Goal: Transaction & Acquisition: Download file/media

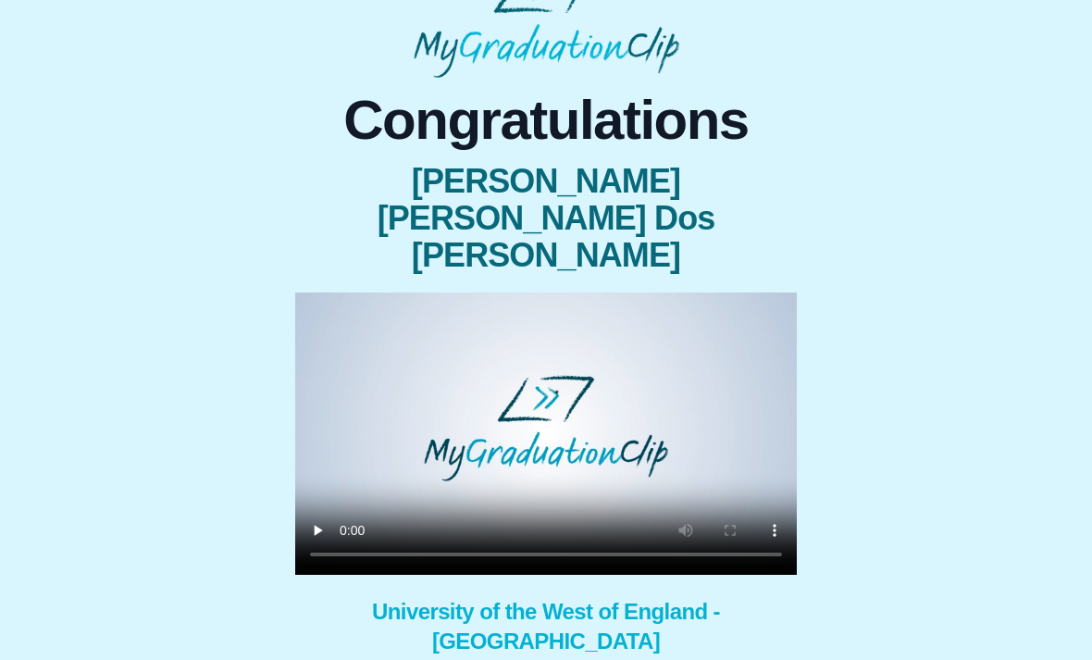
scroll to position [49, 0]
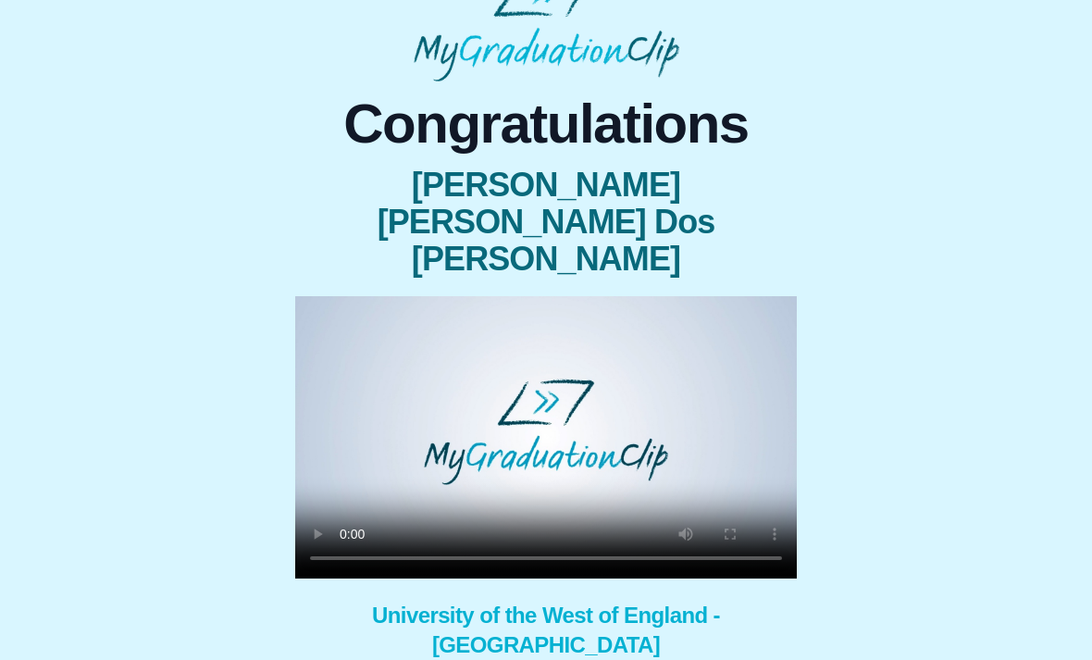
click at [775, 485] on video at bounding box center [546, 437] width 502 height 282
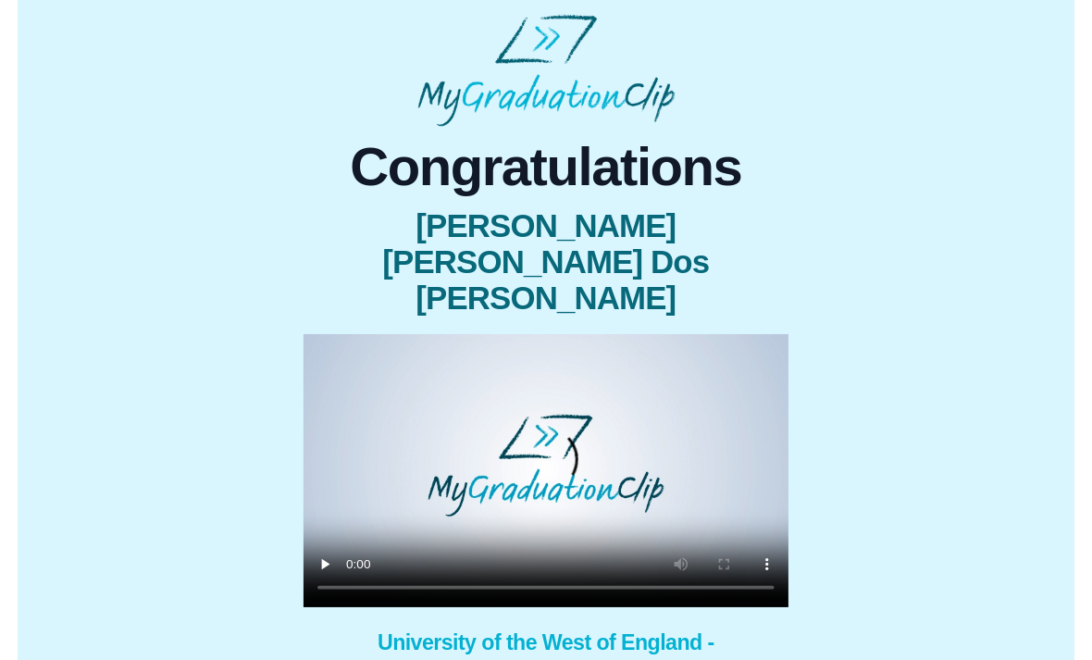
scroll to position [22, 0]
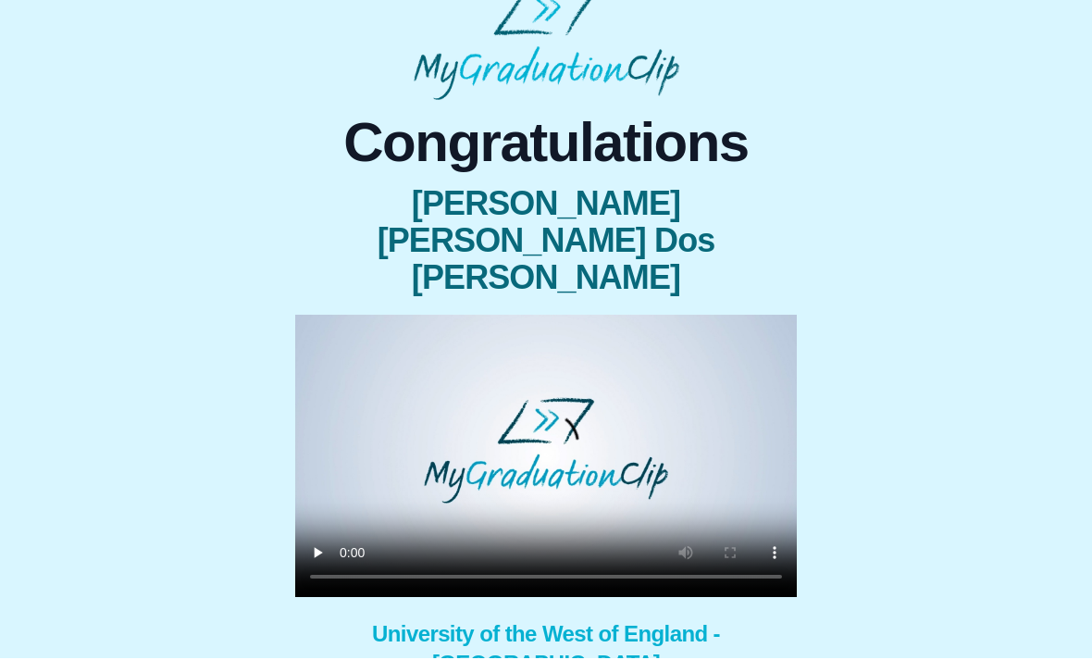
scroll to position [29, 0]
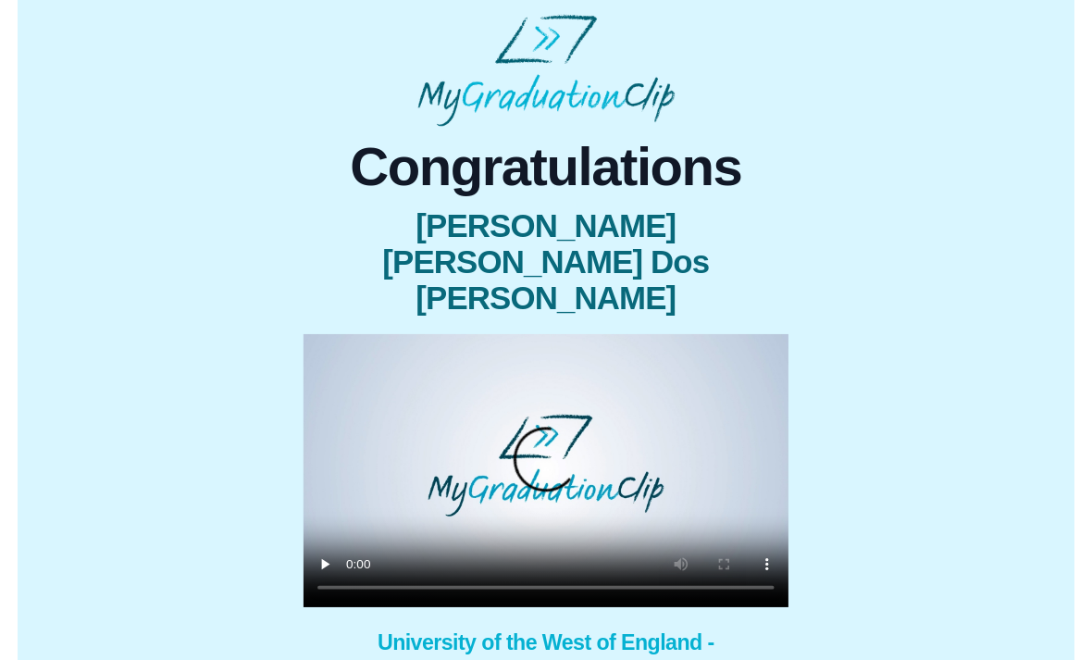
scroll to position [22, 0]
